Goal: Task Accomplishment & Management: Manage account settings

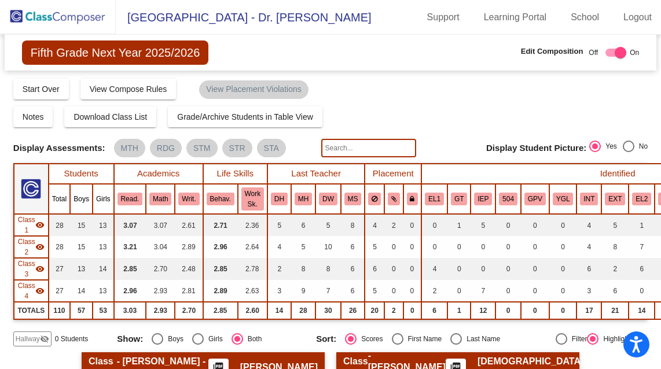
scroll to position [170, 8]
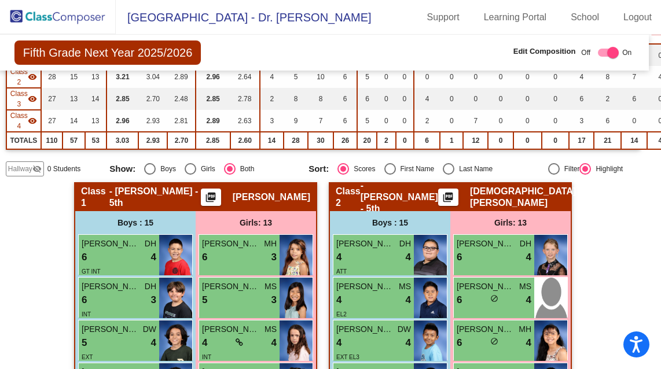
click at [36, 15] on img at bounding box center [58, 17] width 116 height 34
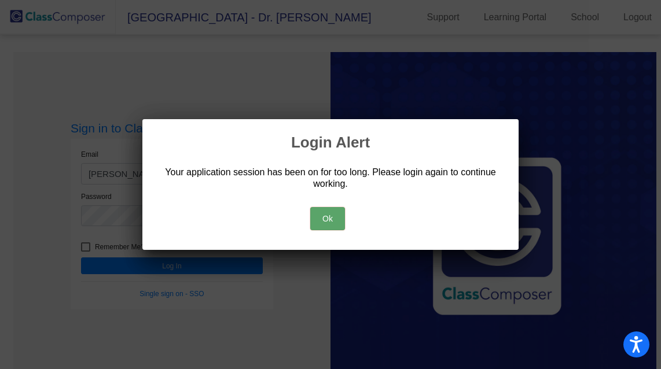
click at [329, 222] on button "Ok" at bounding box center [327, 218] width 35 height 23
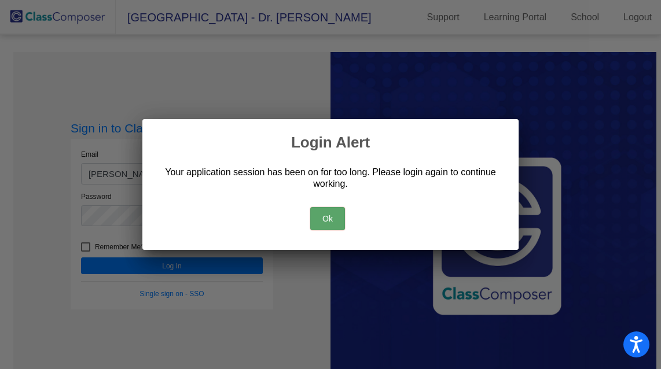
click at [321, 218] on button "Ok" at bounding box center [327, 218] width 35 height 23
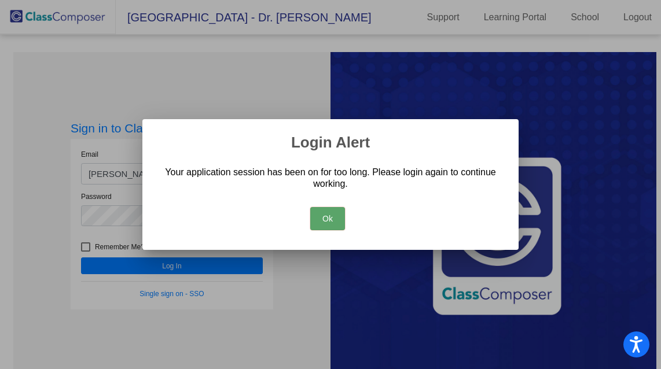
click at [323, 215] on button "Ok" at bounding box center [327, 218] width 35 height 23
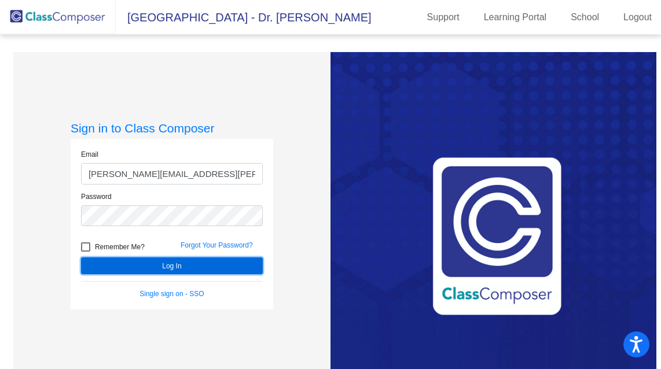
click at [128, 260] on button "Log In" at bounding box center [172, 265] width 182 height 17
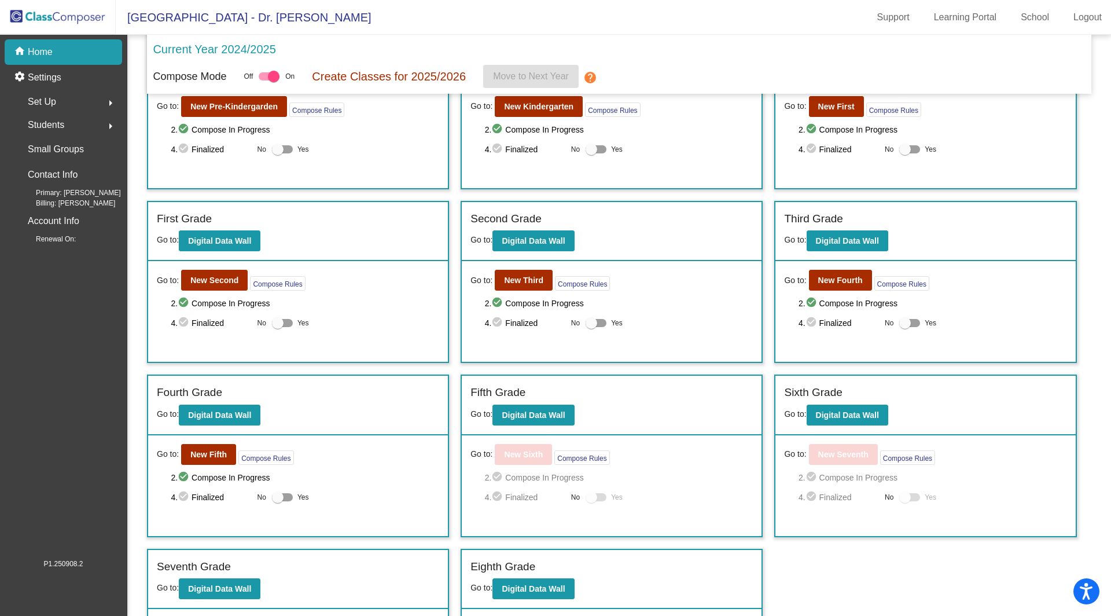
scroll to position [74, 0]
click at [63, 76] on div "settings Settings" at bounding box center [63, 77] width 117 height 25
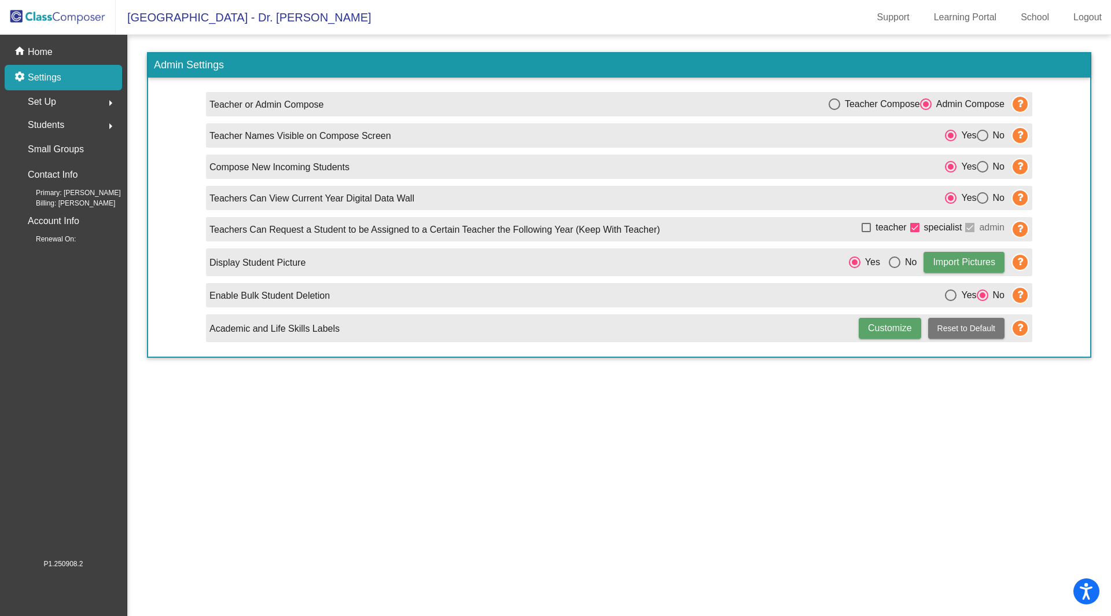
click at [86, 98] on div "Set Up arrow_right" at bounding box center [67, 101] width 111 height 23
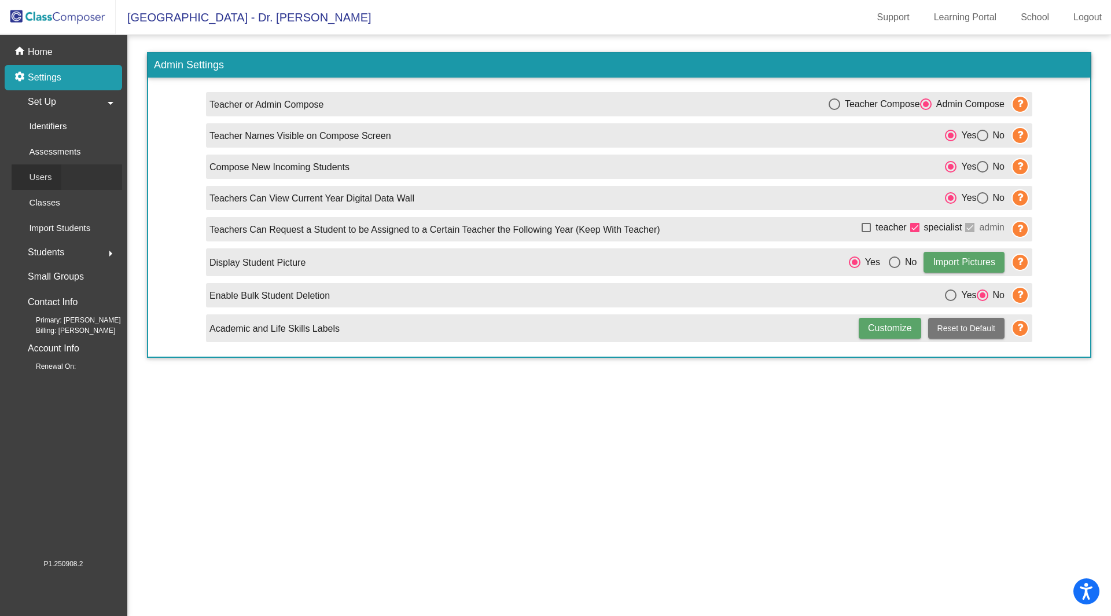
click at [52, 178] on div "Users" at bounding box center [37, 176] width 50 height 25
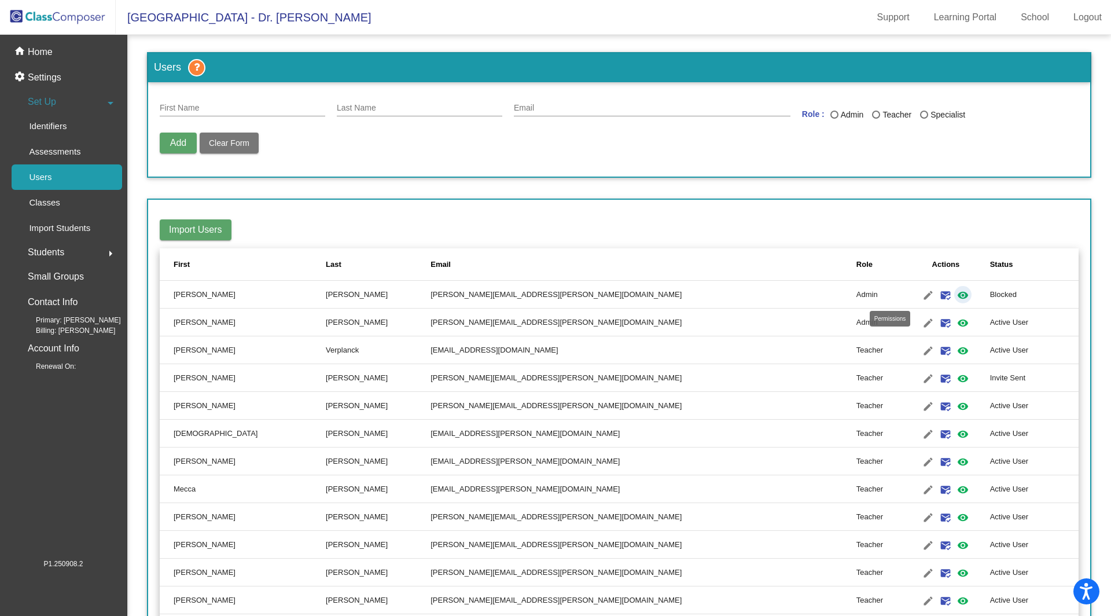
click at [660, 294] on mat-icon "visibility" at bounding box center [963, 295] width 14 height 14
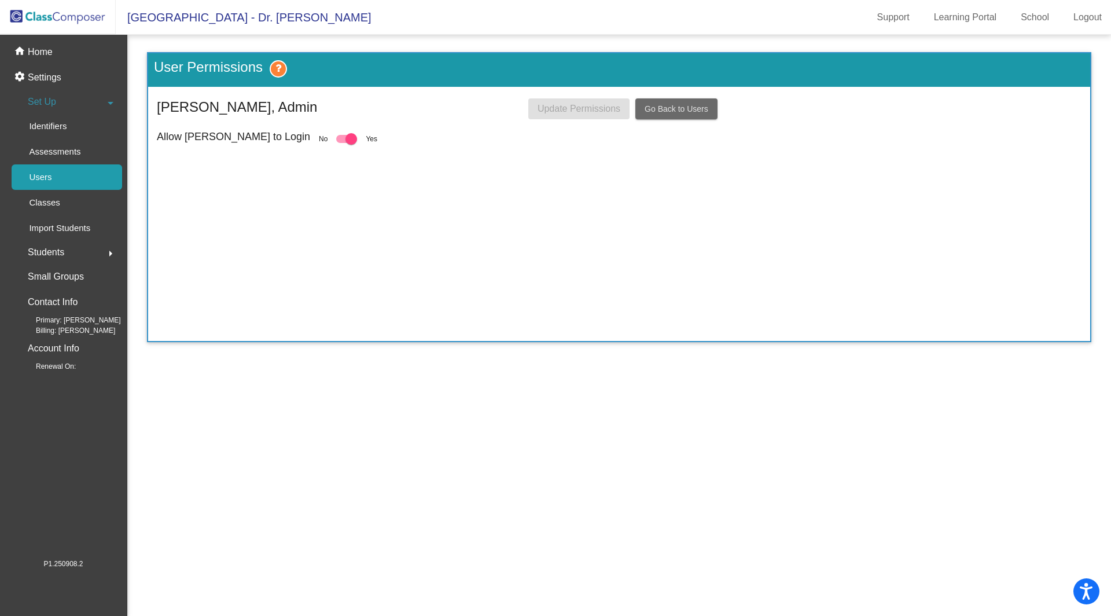
click at [660, 112] on span "Go Back to Users" at bounding box center [677, 108] width 64 height 9
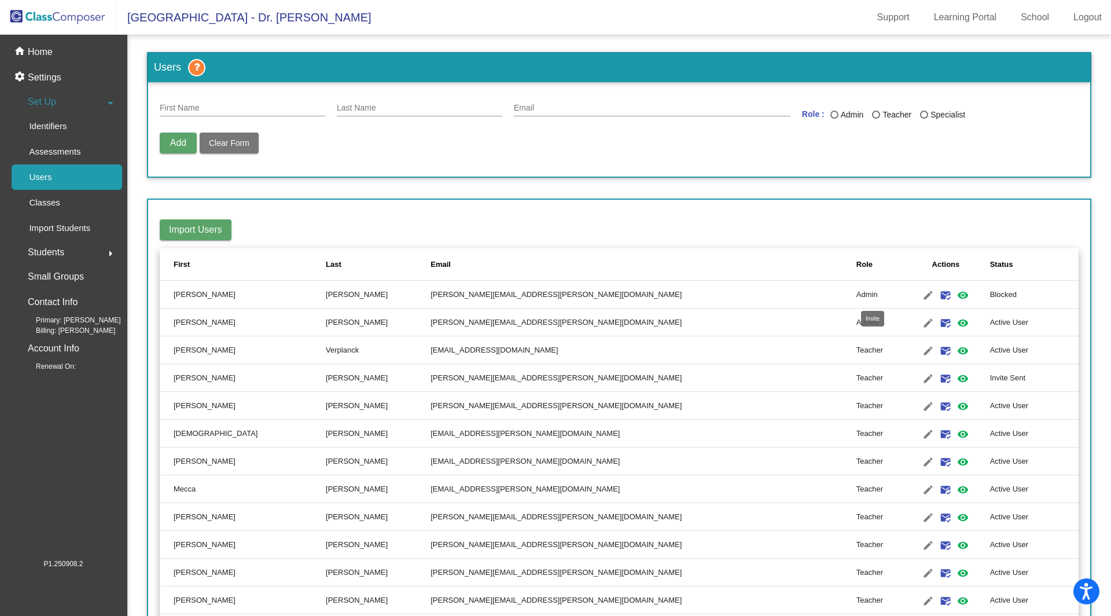
click at [660, 290] on mat-icon "mark_email_read" at bounding box center [945, 295] width 14 height 14
